Goal: Find specific page/section

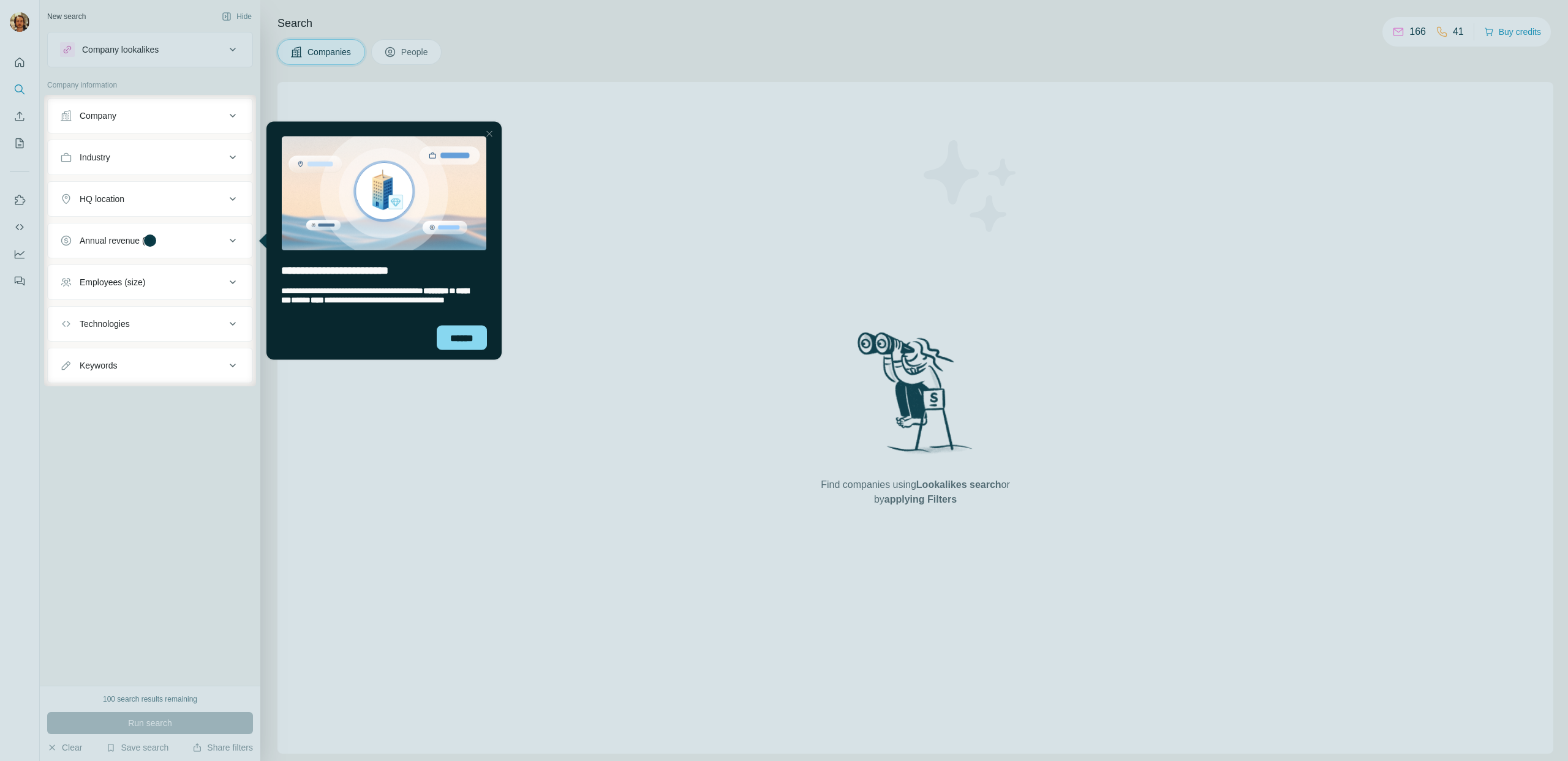
click at [482, 134] on div at bounding box center [489, 133] width 15 height 15
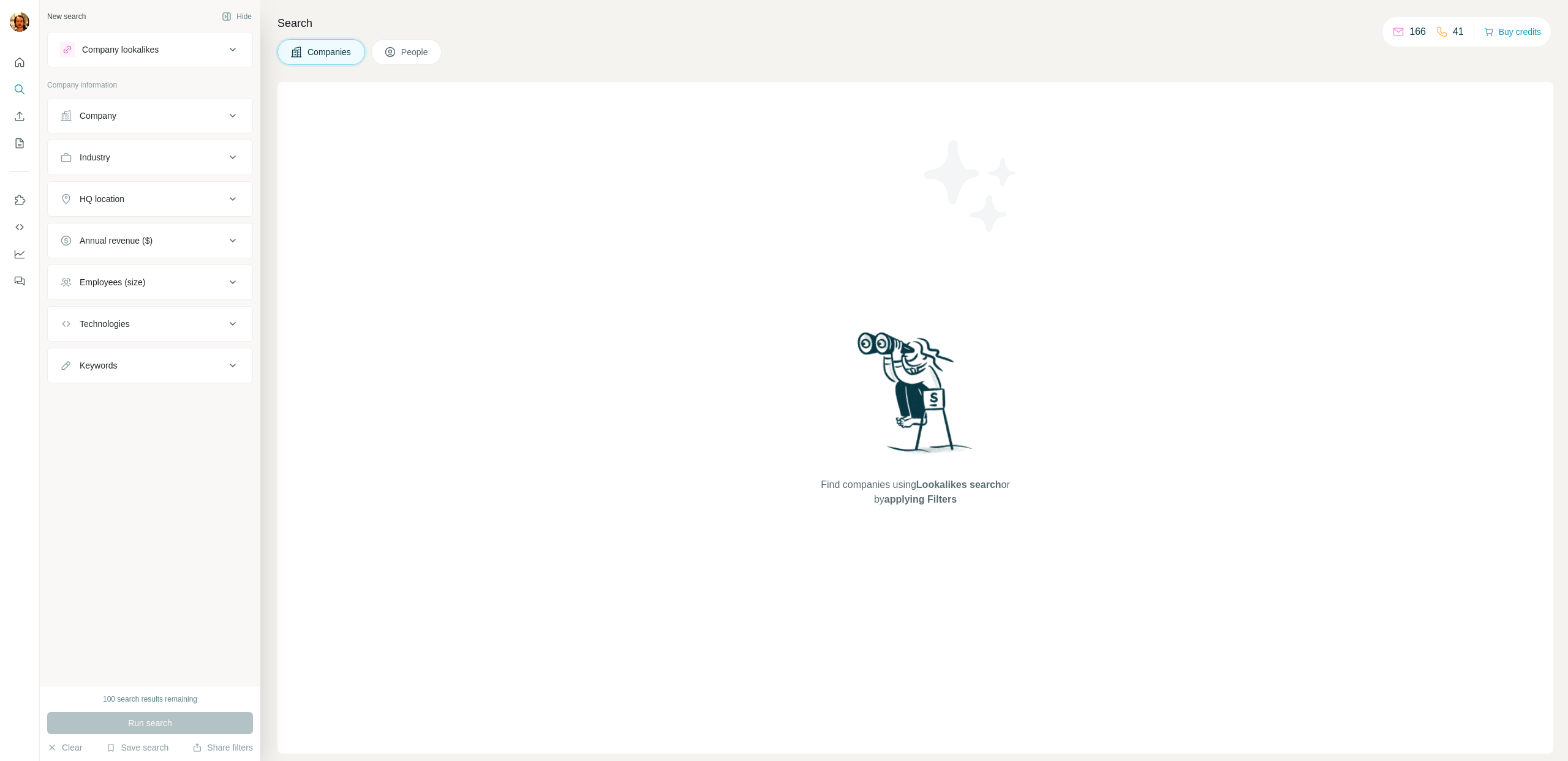
click at [160, 119] on div "Company" at bounding box center [143, 116] width 165 height 12
click at [141, 168] on input "text" at bounding box center [150, 170] width 180 height 22
click at [136, 314] on button "Industry" at bounding box center [150, 306] width 205 height 30
click at [132, 334] on input at bounding box center [143, 336] width 151 height 14
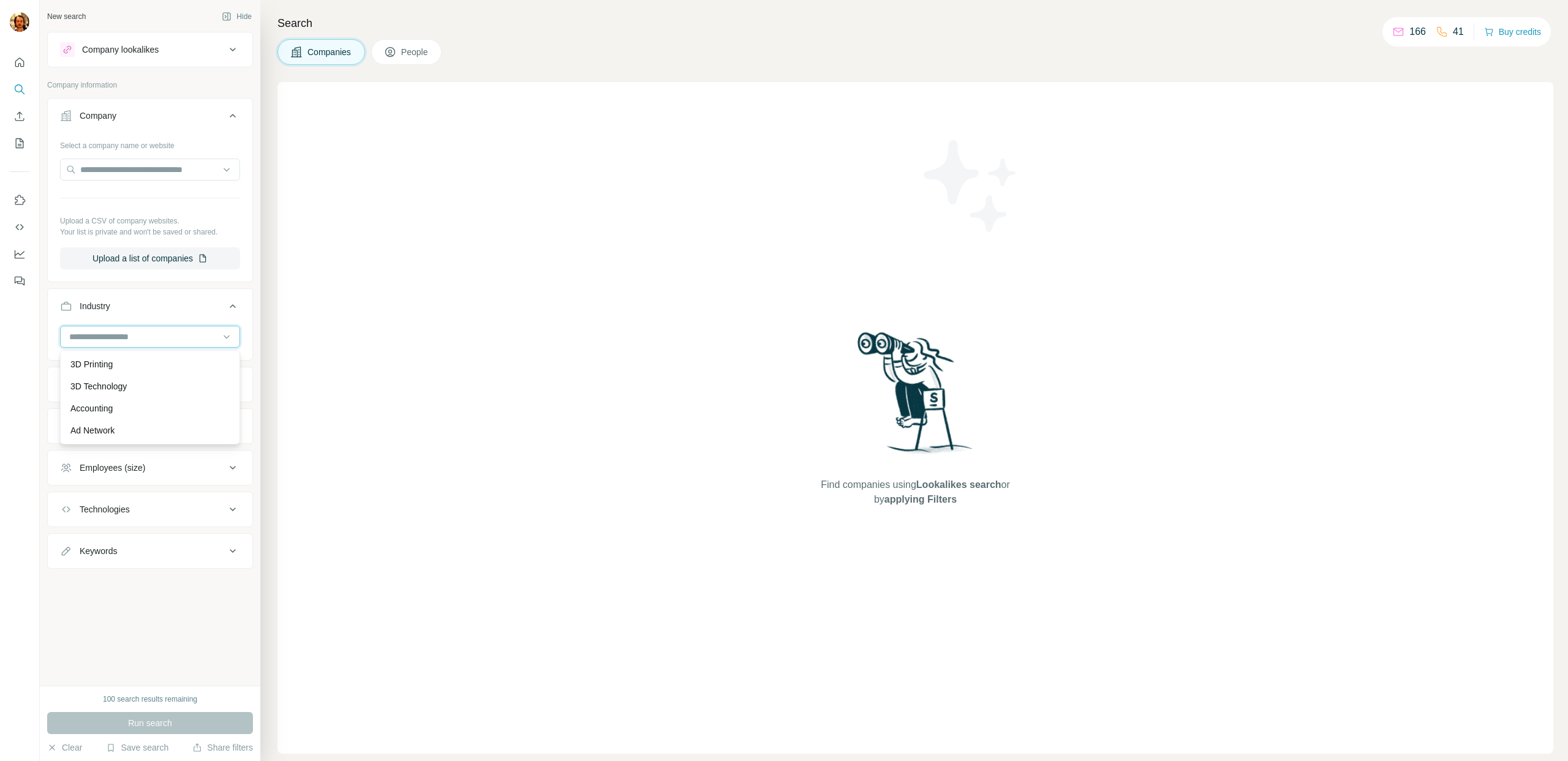
click at [132, 334] on input at bounding box center [143, 336] width 151 height 14
click at [135, 384] on div "HQ location" at bounding box center [143, 384] width 165 height 12
click at [136, 384] on div "HQ location" at bounding box center [143, 384] width 165 height 12
click at [400, 56] on button "People" at bounding box center [407, 52] width 71 height 26
